Goal: Book appointment/travel/reservation

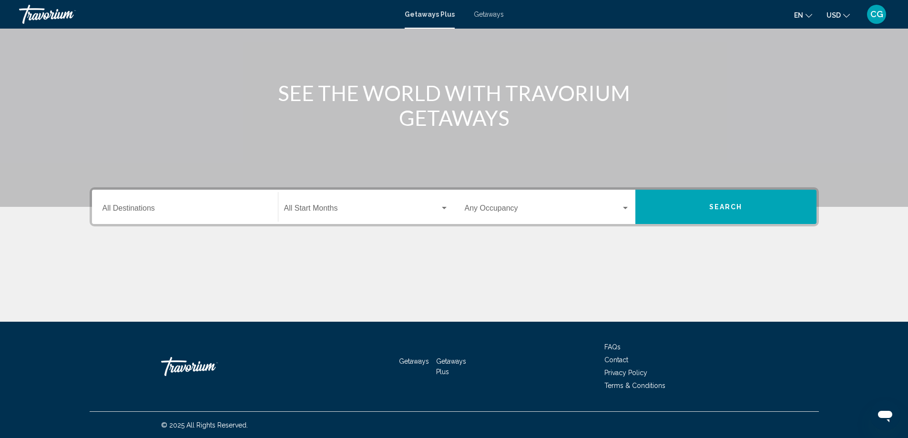
scroll to position [80, 0]
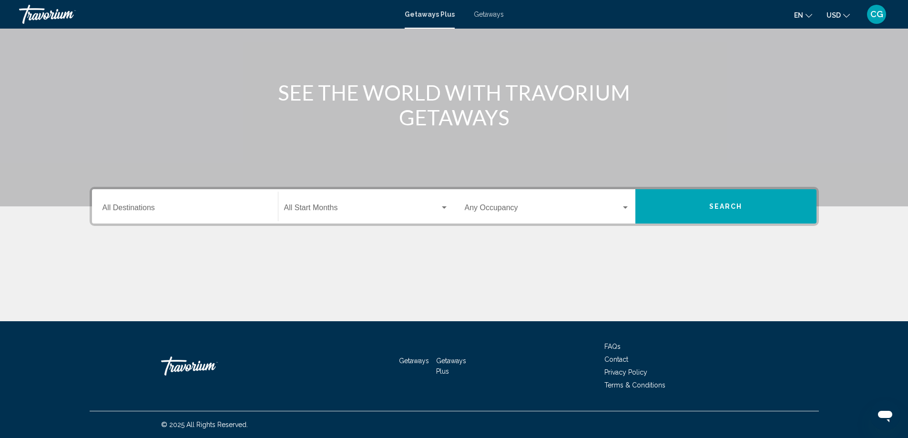
click at [177, 201] on div "Destination All Destinations" at bounding box center [184, 207] width 165 height 30
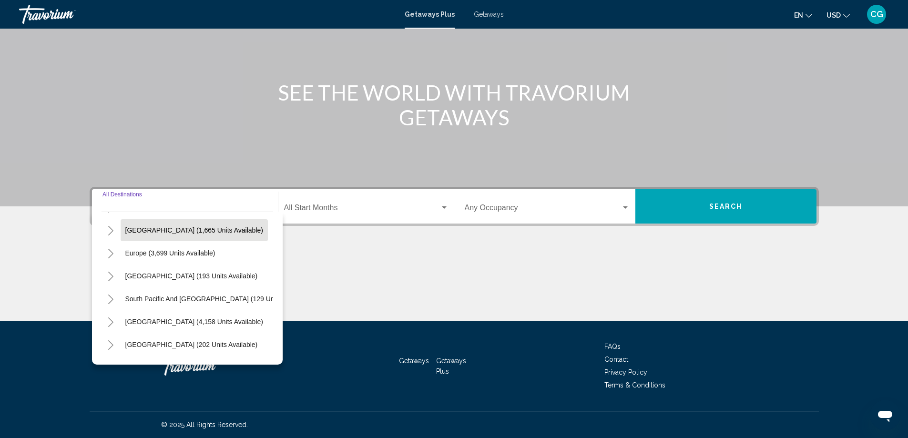
scroll to position [66, 0]
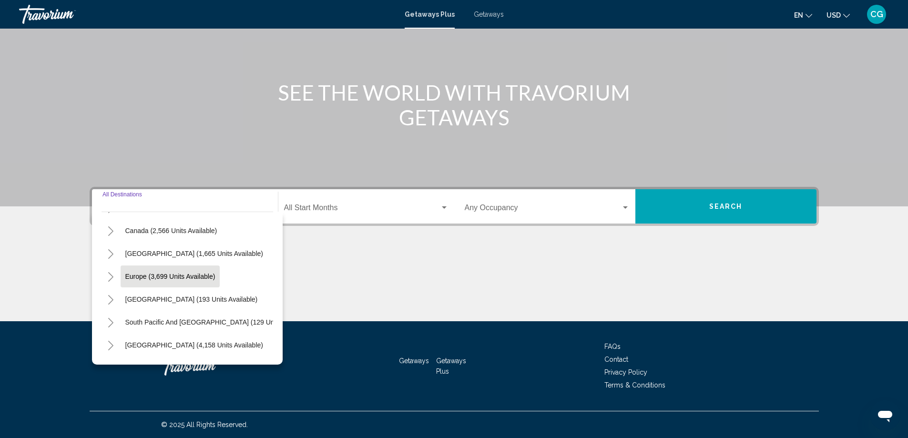
click at [179, 275] on span "Europe (3,699 units available)" at bounding box center [170, 277] width 90 height 8
type input "**********"
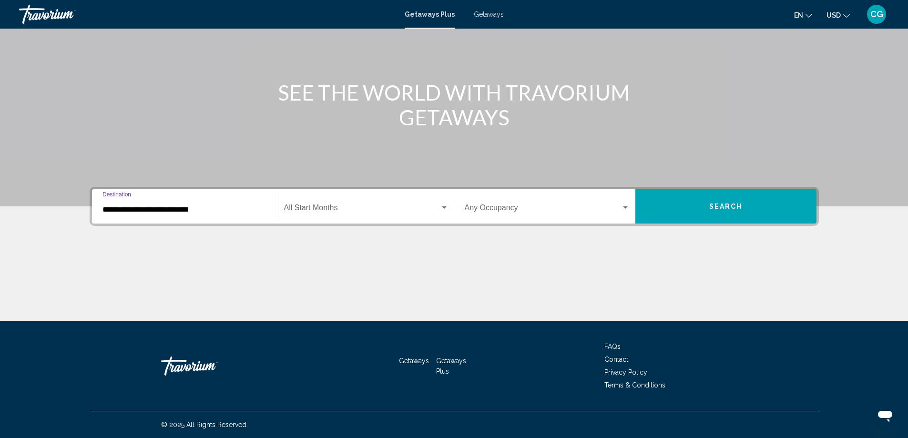
click at [445, 206] on div "Search widget" at bounding box center [444, 207] width 5 height 2
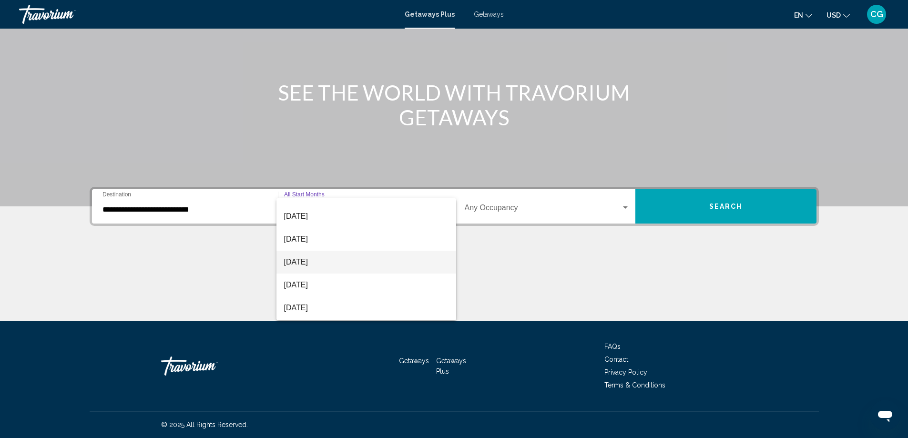
scroll to position [198, 0]
click at [317, 311] on span "[DATE]" at bounding box center [366, 308] width 164 height 23
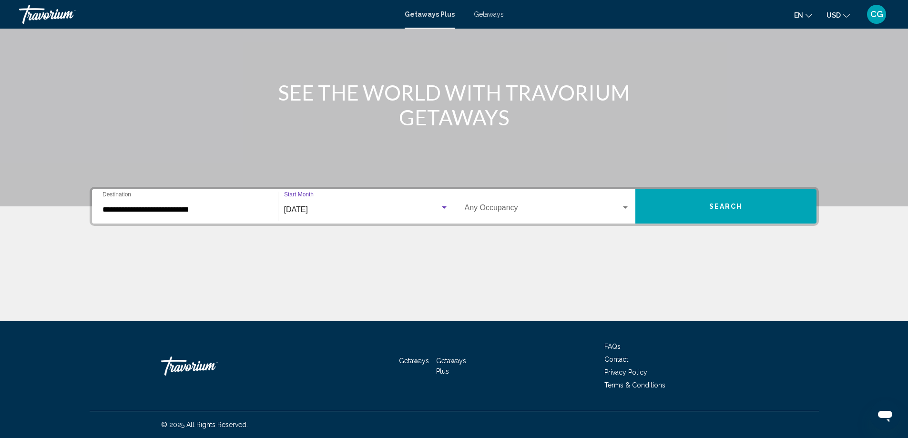
click at [622, 209] on div "Search widget" at bounding box center [625, 208] width 9 height 8
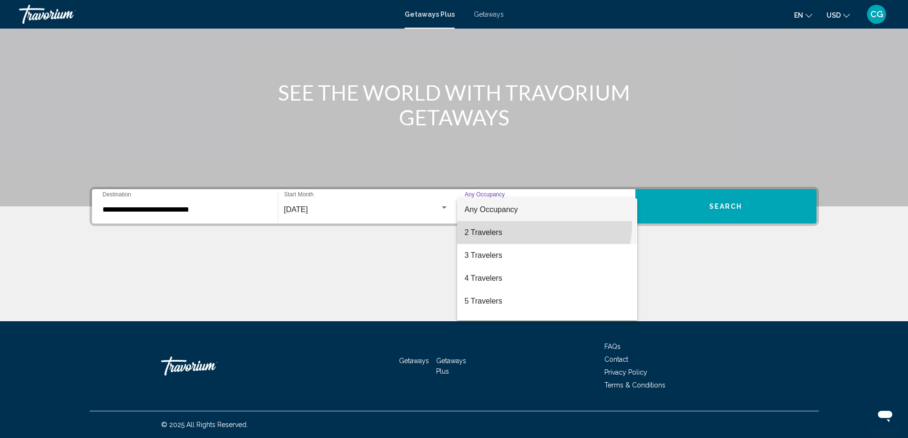
click at [540, 225] on span "2 Travelers" at bounding box center [547, 232] width 165 height 23
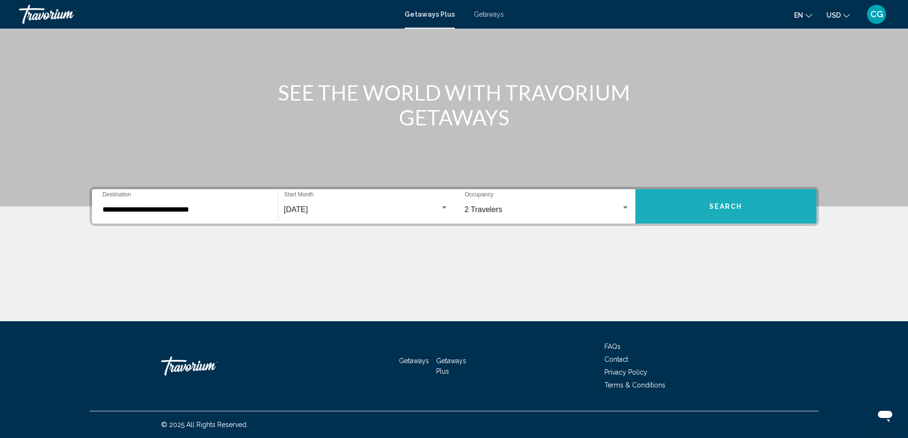
click at [715, 212] on button "Search" at bounding box center [725, 206] width 181 height 34
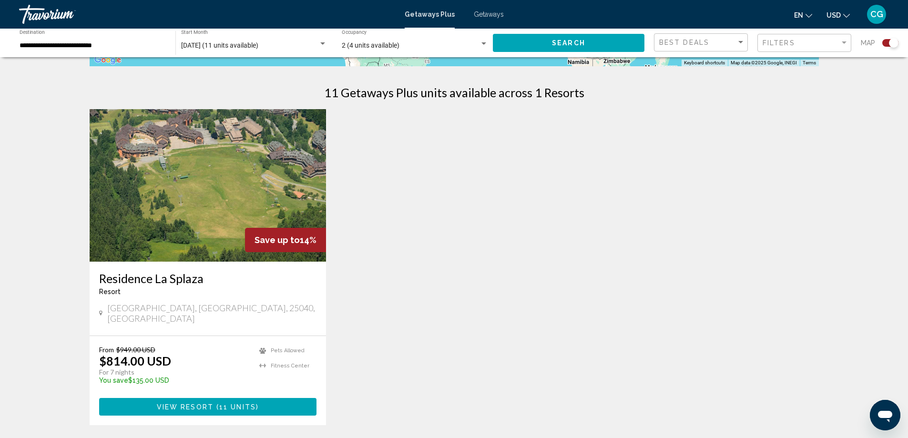
scroll to position [295, 0]
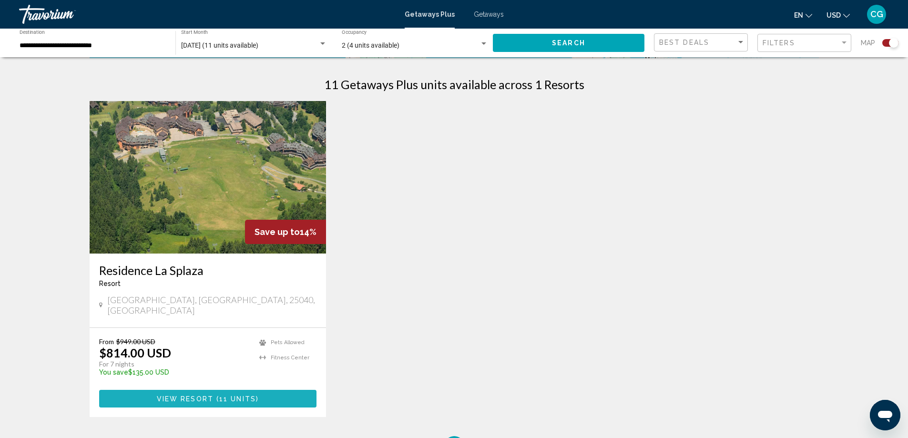
click at [214, 395] on span "Main content" at bounding box center [215, 399] width 3 height 8
